Goal: Information Seeking & Learning: Learn about a topic

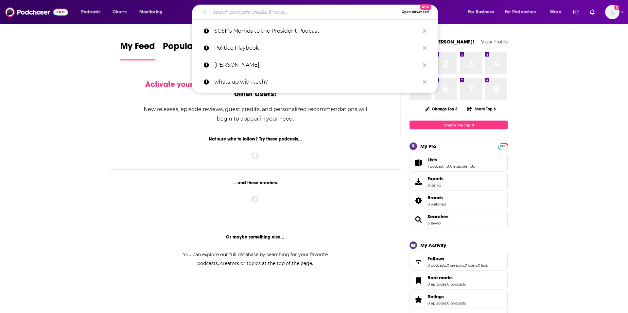
click at [247, 15] on input "Search podcasts, credits, & more..." at bounding box center [304, 12] width 189 height 10
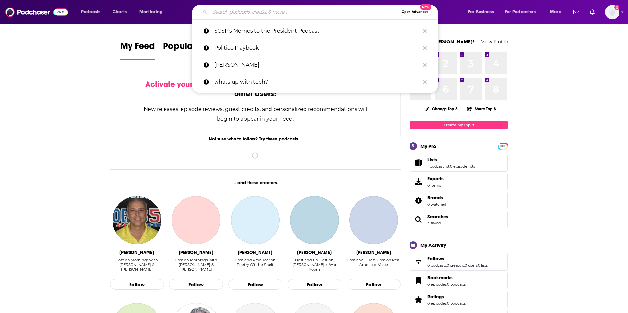
paste input "The Future Of Less Work"
type input "The Future Of Less Work"
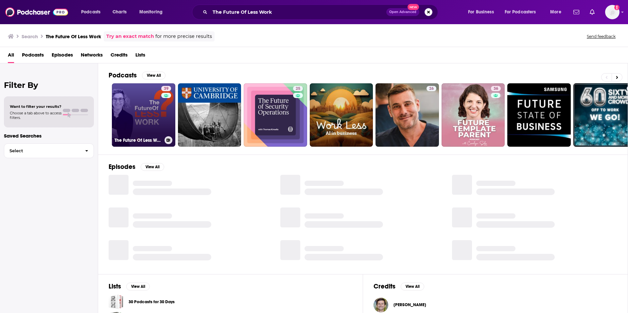
click at [136, 131] on link "39 The Future Of Less Work" at bounding box center [143, 114] width 63 height 63
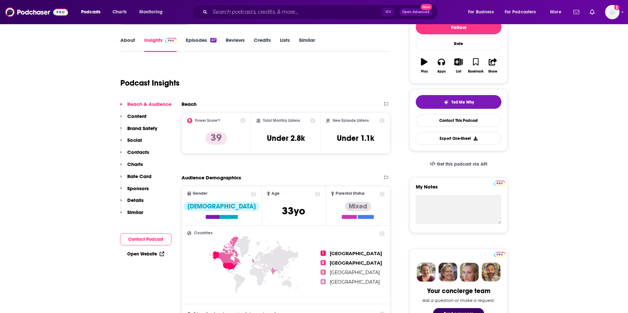
scroll to position [74, 0]
